Goal: Check status: Check status

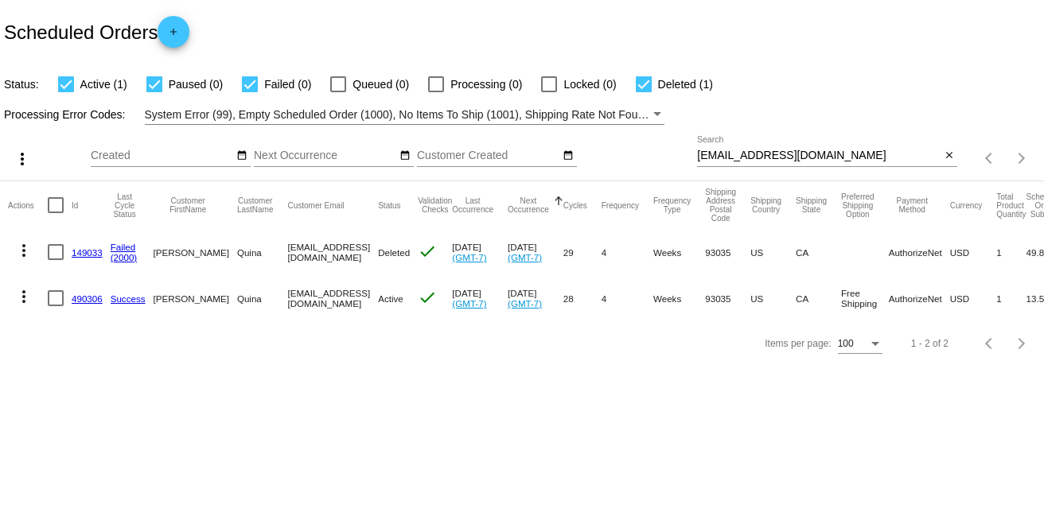
drag, startPoint x: 825, startPoint y: 162, endPoint x: 845, endPoint y: 151, distance: 22.8
click at [723, 154] on div "[EMAIL_ADDRESS][DOMAIN_NAME] Search" at bounding box center [819, 151] width 244 height 31
drag, startPoint x: 824, startPoint y: 150, endPoint x: 666, endPoint y: 157, distance: 158.5
click at [666, 157] on div "more_vert Sep Jan Feb Mar [DATE]" at bounding box center [522, 153] width 1044 height 57
paste input "jmj4life83"
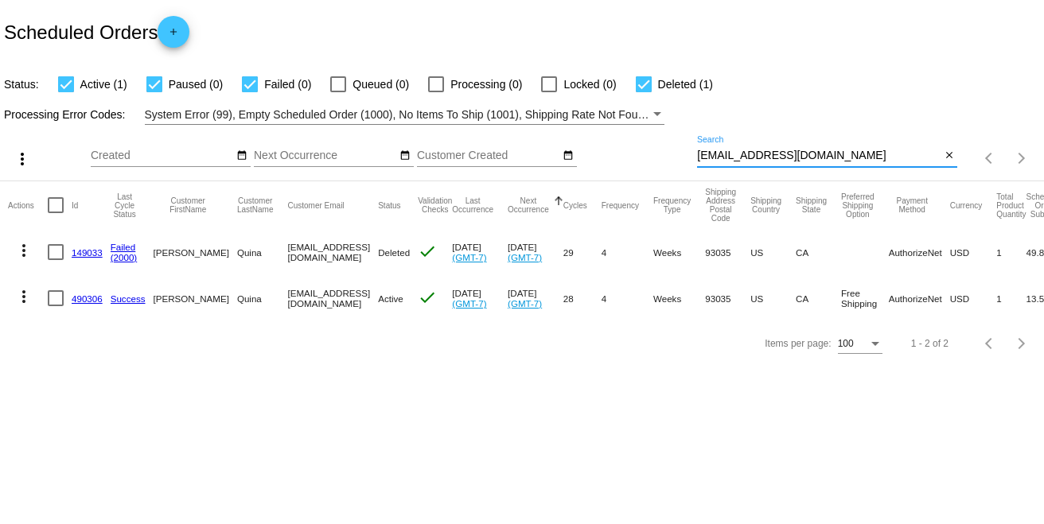
click at [852, 155] on input "[EMAIL_ADDRESS][DOMAIN_NAME]" at bounding box center [819, 156] width 244 height 13
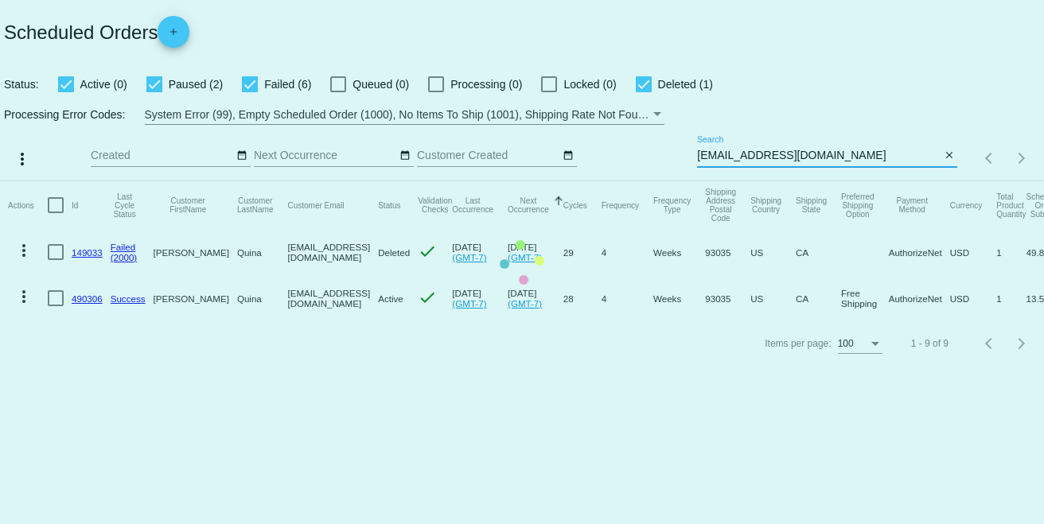
type input "[EMAIL_ADDRESS][DOMAIN_NAME]"
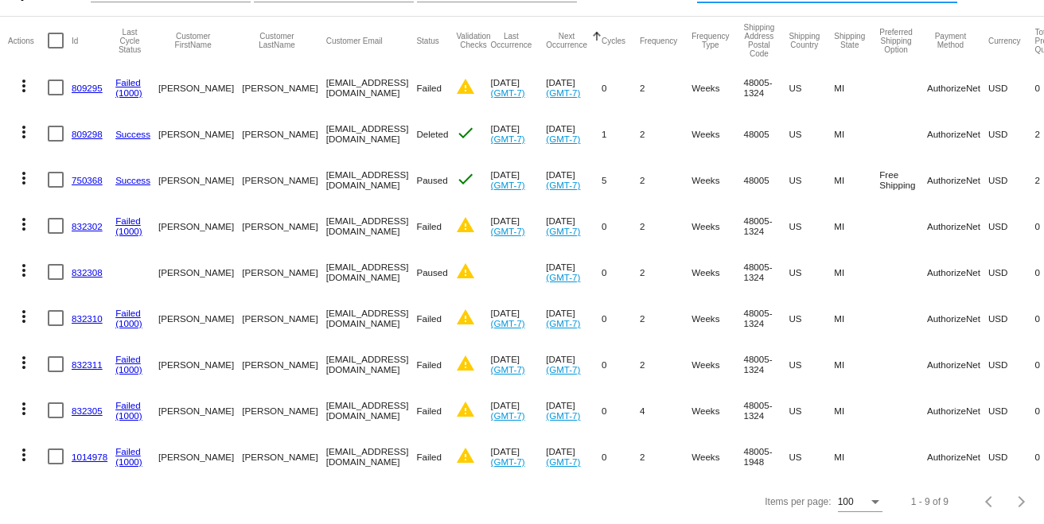
scroll to position [177, 0]
click at [96, 452] on link "1014978" at bounding box center [90, 457] width 36 height 10
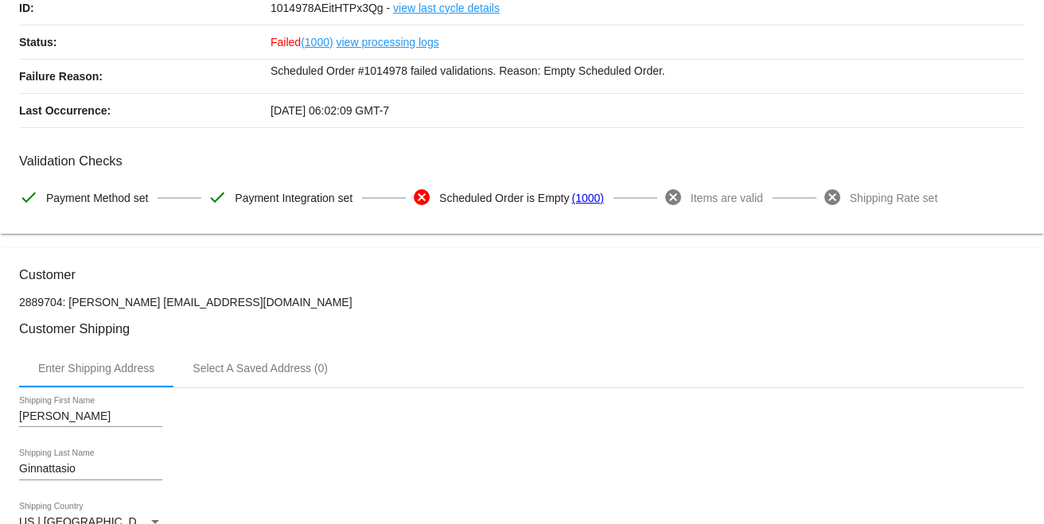
scroll to position [177, 0]
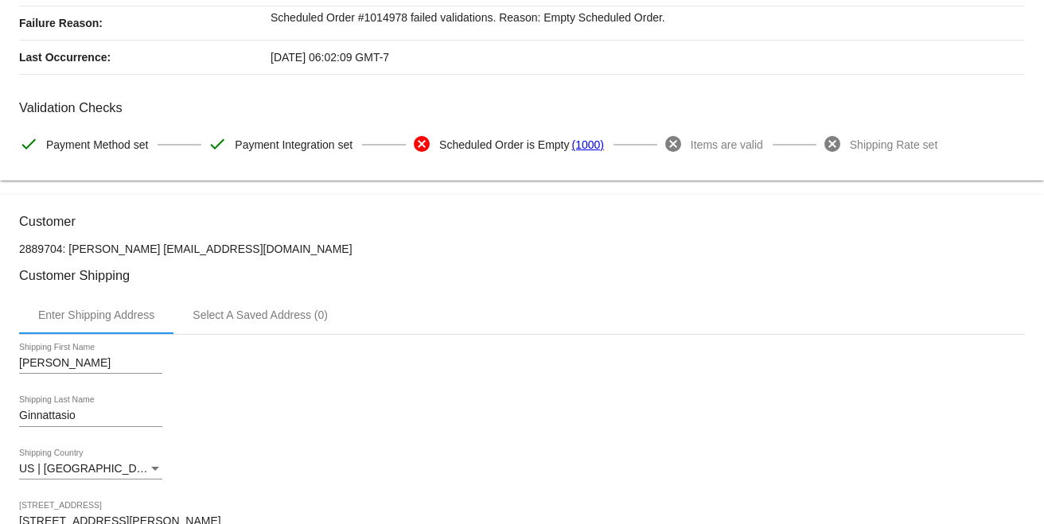
drag, startPoint x: 279, startPoint y: 255, endPoint x: 161, endPoint y: 251, distance: 118.7
click at [161, 251] on p "2889704: [PERSON_NAME] [EMAIL_ADDRESS][DOMAIN_NAME]" at bounding box center [522, 249] width 1006 height 13
copy p "[EMAIL_ADDRESS][DOMAIN_NAME]"
drag, startPoint x: 157, startPoint y: 244, endPoint x: 68, endPoint y: 248, distance: 89.2
click at [68, 248] on p "2889704: [PERSON_NAME] [EMAIL_ADDRESS][DOMAIN_NAME]" at bounding box center [522, 249] width 1006 height 13
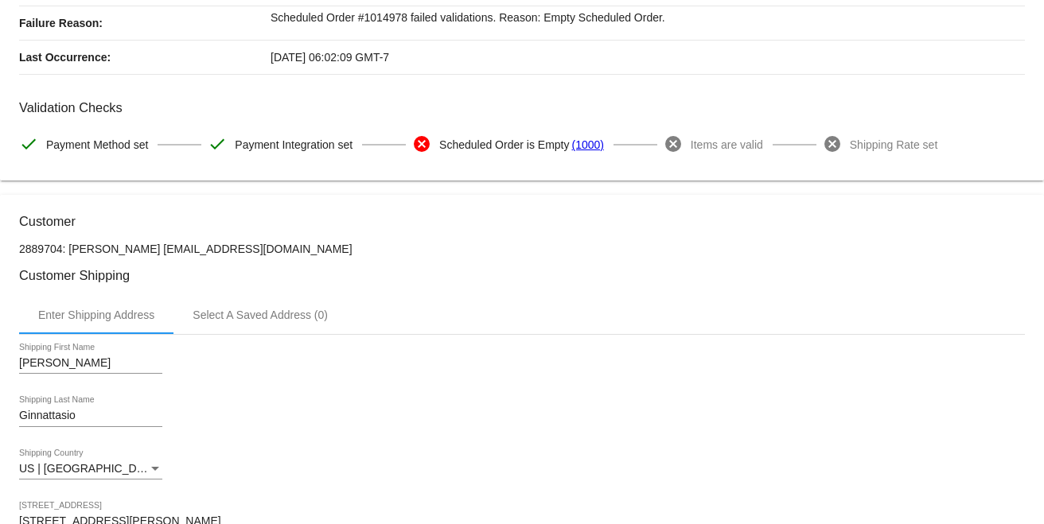
copy p "[PERSON_NAME]"
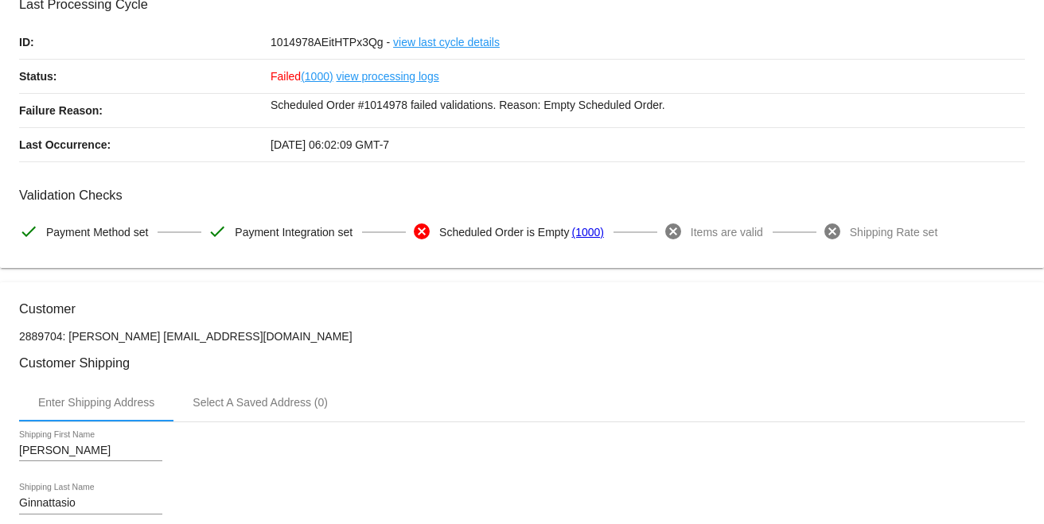
scroll to position [0, 0]
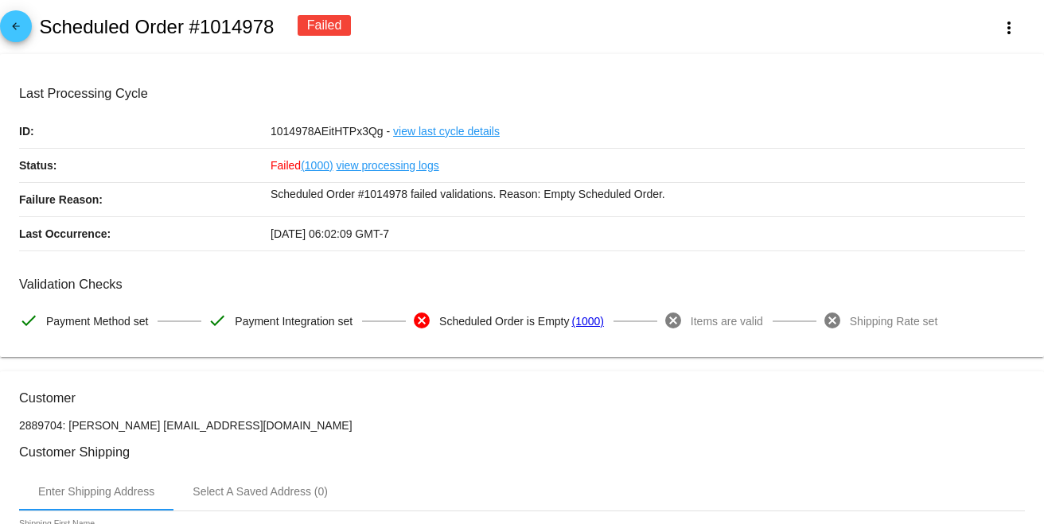
drag, startPoint x: 283, startPoint y: 14, endPoint x: 82, endPoint y: 14, distance: 200.5
click at [82, 14] on div "arrow_back Scheduled Order #1014978 Failed more_vert" at bounding box center [522, 27] width 1044 height 54
copy h2 "Scheduled Order #1014978"
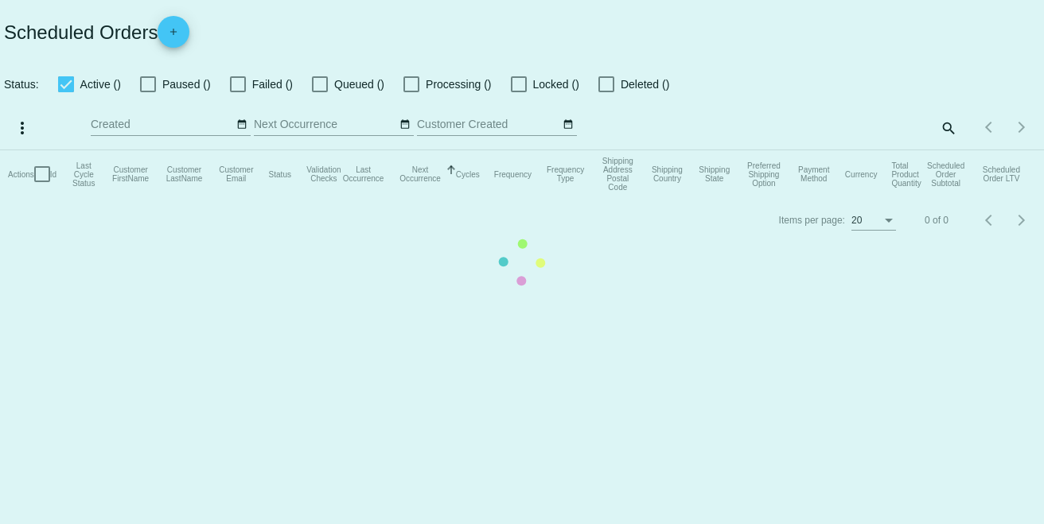
checkbox input "true"
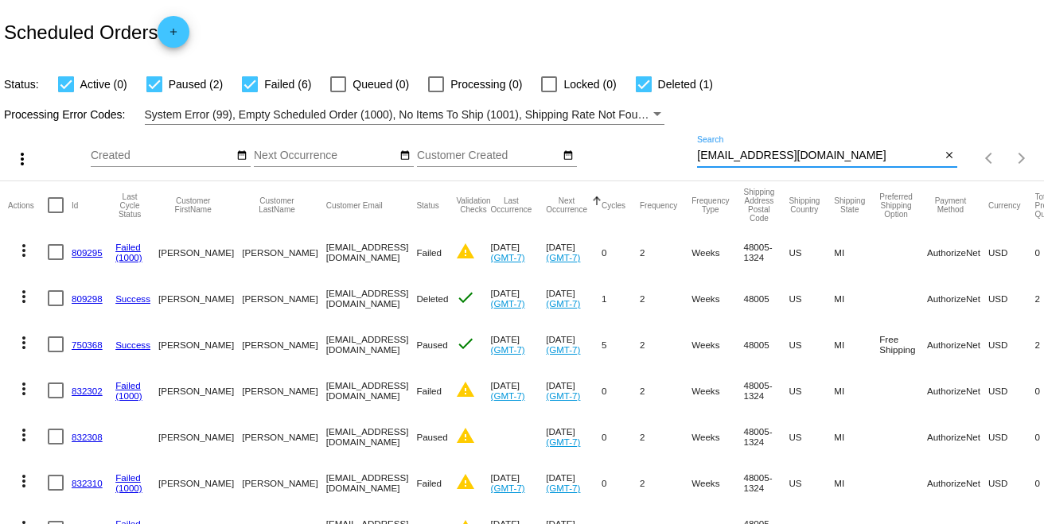
drag, startPoint x: 816, startPoint y: 150, endPoint x: 575, endPoint y: 154, distance: 240.4
click at [575, 154] on div "more_vert Sep Jan Feb Mar [DATE]" at bounding box center [522, 153] width 1044 height 57
paste input "libbymm1"
click at [839, 155] on input "[EMAIL_ADDRESS][DOMAIN_NAME]" at bounding box center [819, 156] width 244 height 13
type input "[EMAIL_ADDRESS][DOMAIN_NAME]"
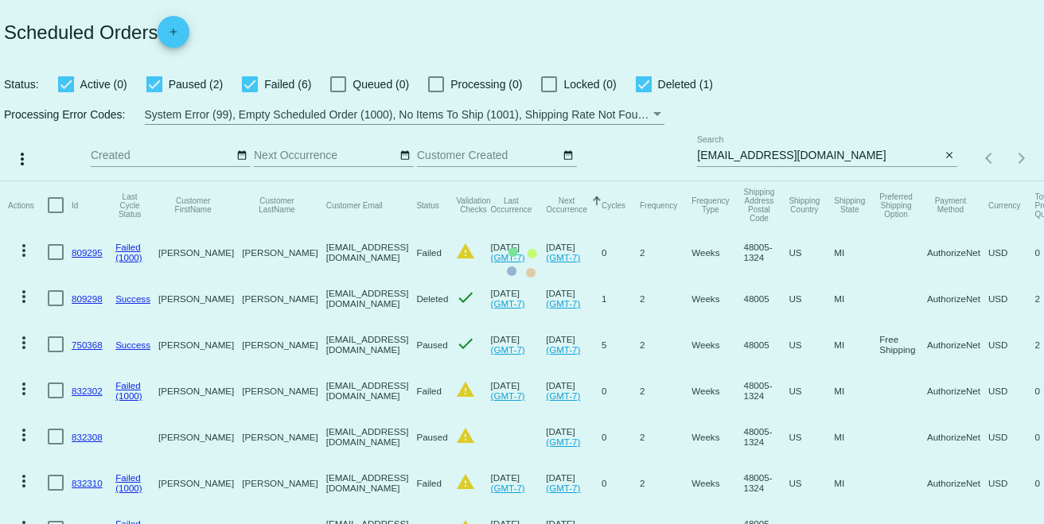
click at [837, 181] on mat-table "Actions Id Last Cycle Status Customer FirstName Customer LastName Customer Emai…" at bounding box center [522, 412] width 1044 height 463
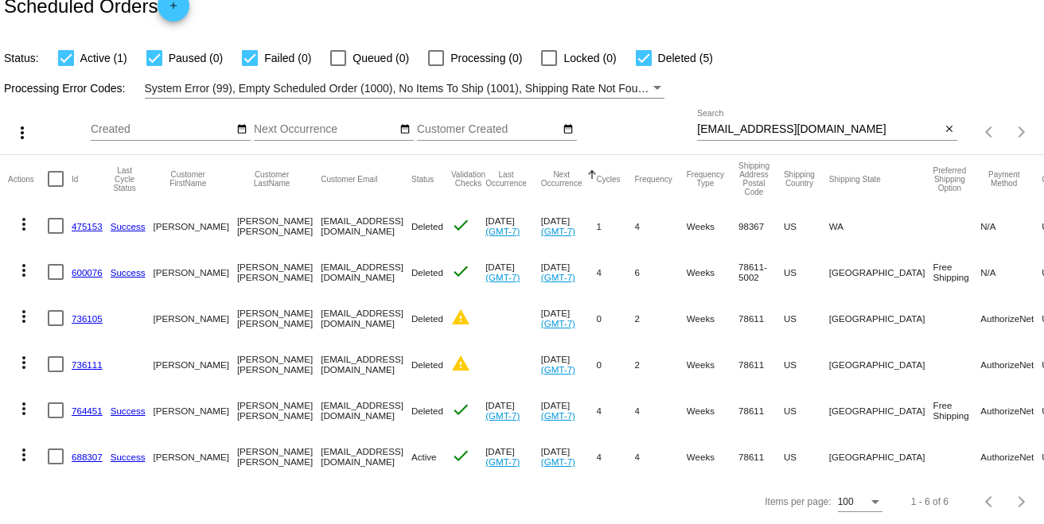
click at [96, 452] on link "688307" at bounding box center [87, 457] width 31 height 10
